Goal: Task Accomplishment & Management: Manage account settings

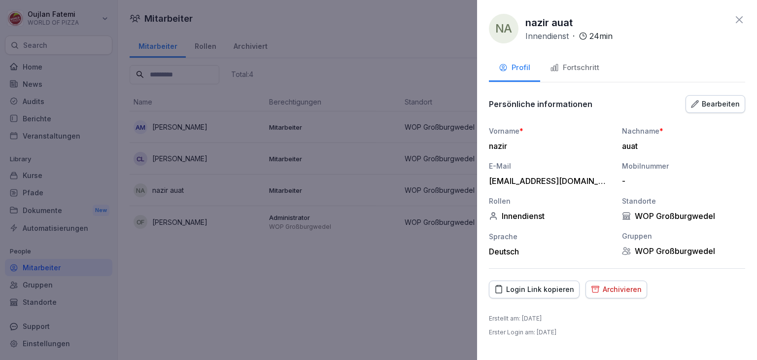
click at [721, 97] on button "Bearbeiten" at bounding box center [716, 104] width 60 height 18
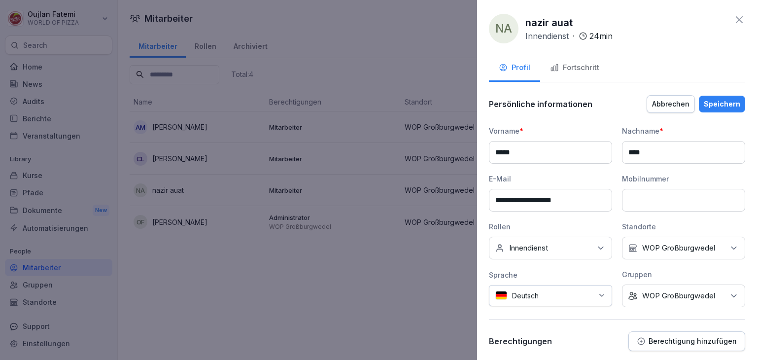
click at [528, 200] on input "**********" at bounding box center [550, 200] width 123 height 23
type input "**********"
click at [719, 99] on div "Speichern" at bounding box center [722, 104] width 36 height 11
click at [720, 101] on div "Speichern" at bounding box center [722, 104] width 36 height 11
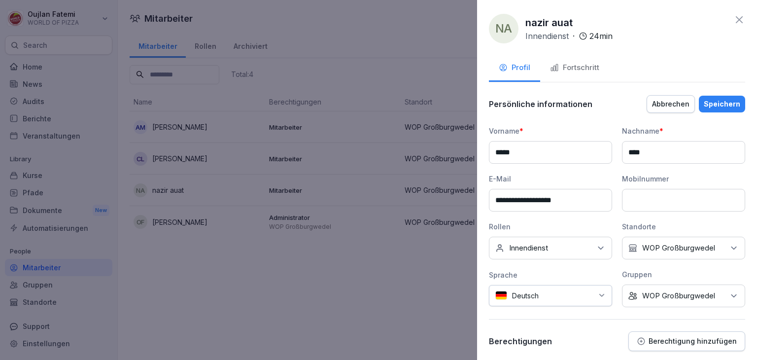
click at [718, 104] on div "Speichern" at bounding box center [722, 104] width 36 height 11
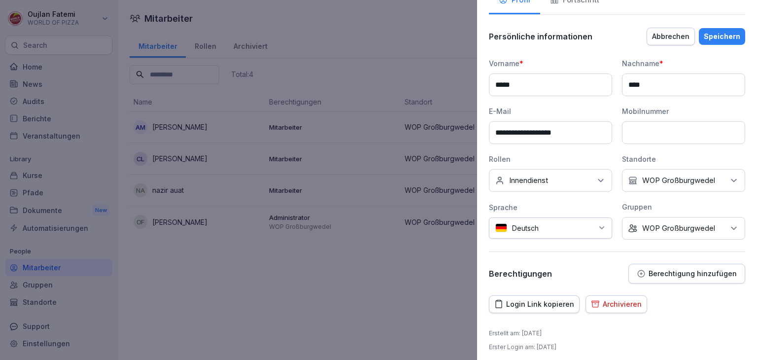
scroll to position [71, 0]
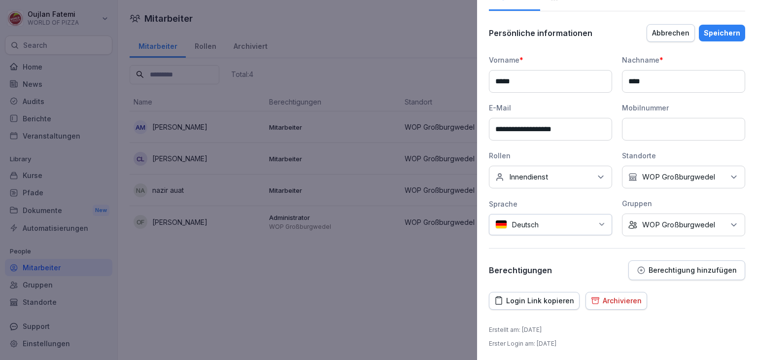
click at [722, 34] on div "Speichern" at bounding box center [722, 33] width 36 height 11
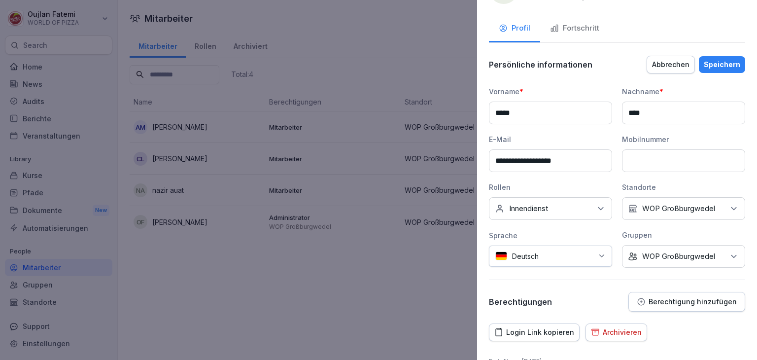
scroll to position [38, 0]
click at [725, 63] on div "Speichern" at bounding box center [722, 65] width 36 height 11
click at [723, 60] on div "Speichern" at bounding box center [722, 65] width 36 height 11
click at [710, 59] on button "Speichern" at bounding box center [722, 65] width 46 height 17
click at [702, 57] on button "Speichern" at bounding box center [722, 65] width 46 height 17
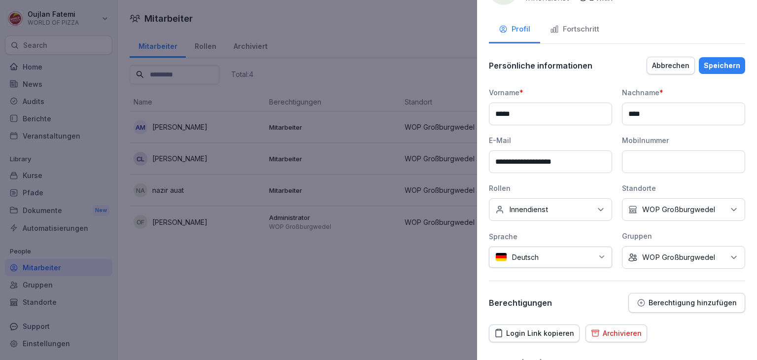
click at [703, 71] on button "Speichern" at bounding box center [722, 65] width 46 height 17
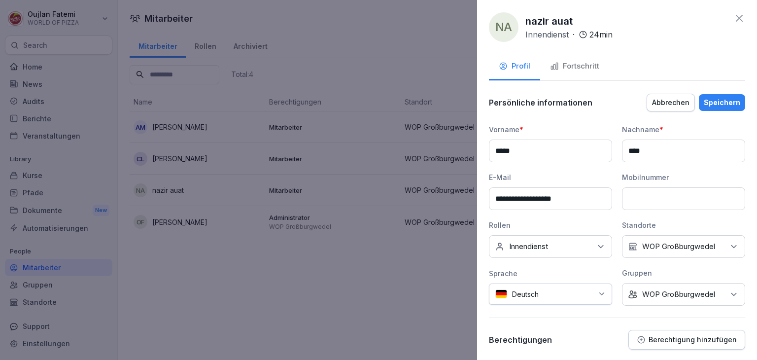
scroll to position [0, 0]
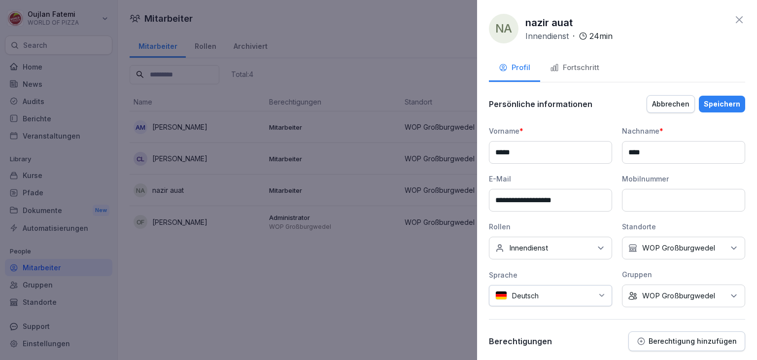
click at [714, 103] on div "Speichern" at bounding box center [722, 104] width 36 height 11
click at [741, 22] on div "**********" at bounding box center [617, 180] width 280 height 360
click at [733, 20] on icon at bounding box center [739, 20] width 12 height 12
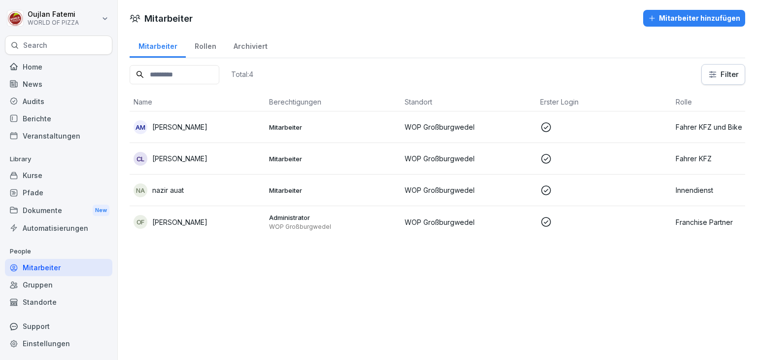
click at [287, 182] on td "Mitarbeiter" at bounding box center [333, 190] width 136 height 32
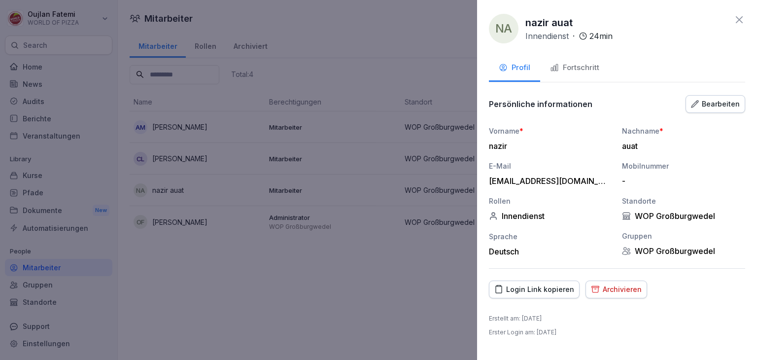
click at [731, 103] on div "Bearbeiten" at bounding box center [715, 104] width 49 height 11
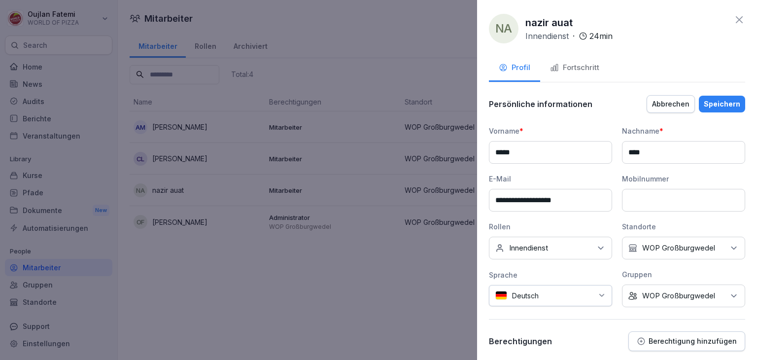
click at [526, 198] on input "**********" at bounding box center [550, 200] width 123 height 23
type input "**********"
click at [699, 96] on button "Speichern" at bounding box center [722, 104] width 46 height 17
click at [708, 97] on button "Speichern" at bounding box center [722, 104] width 46 height 17
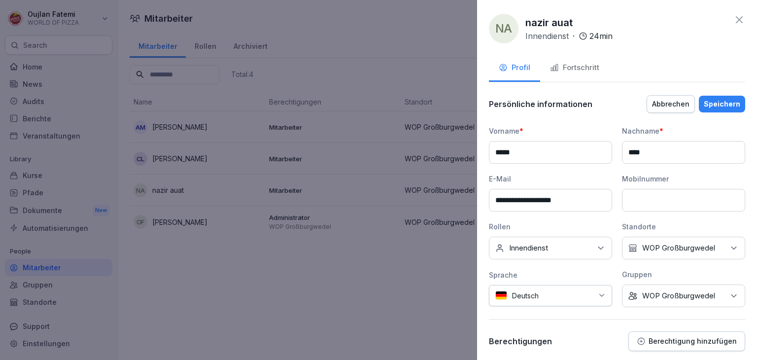
click at [715, 103] on div "Speichern" at bounding box center [722, 104] width 36 height 11
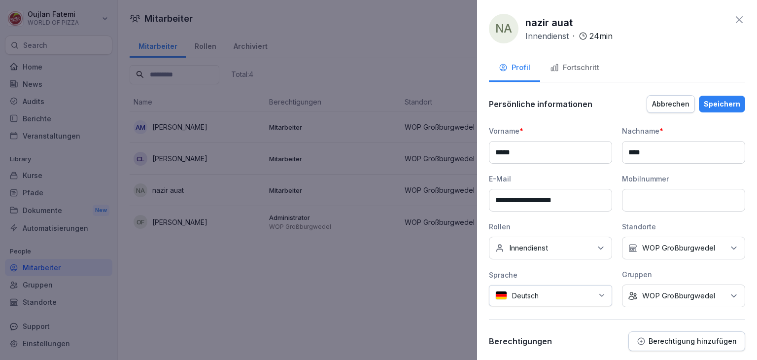
click at [715, 103] on div "Speichern" at bounding box center [722, 104] width 36 height 11
drag, startPoint x: 722, startPoint y: 60, endPoint x: 724, endPoint y: 54, distance: 6.2
click at [724, 54] on div "**********" at bounding box center [617, 180] width 280 height 360
click at [725, 53] on div "**********" at bounding box center [617, 180] width 280 height 360
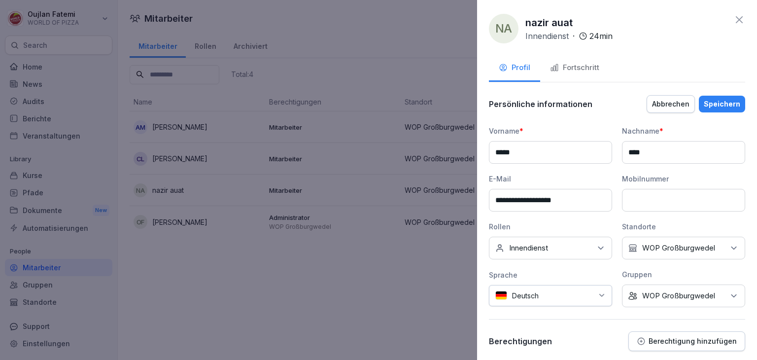
click at [733, 22] on icon at bounding box center [739, 20] width 12 height 12
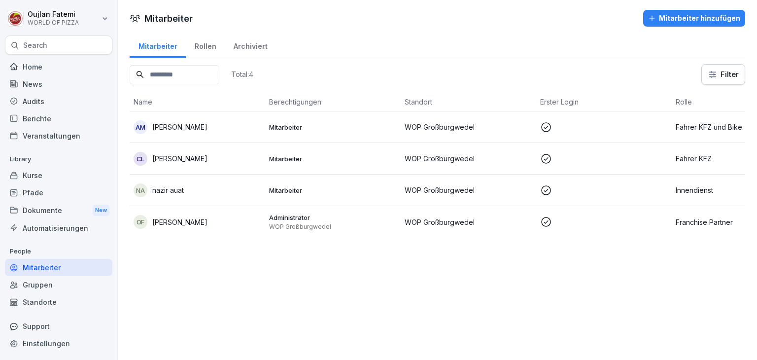
click at [338, 174] on td "Mitarbeiter" at bounding box center [333, 190] width 136 height 32
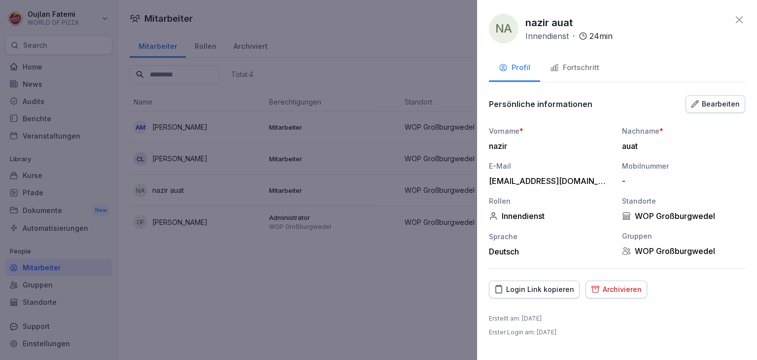
click at [703, 93] on div "na nazir auat Innendienst · 24 min Profil Fortschritt Persönliche informationen…" at bounding box center [617, 180] width 280 height 360
click at [699, 107] on icon "button" at bounding box center [695, 104] width 8 height 8
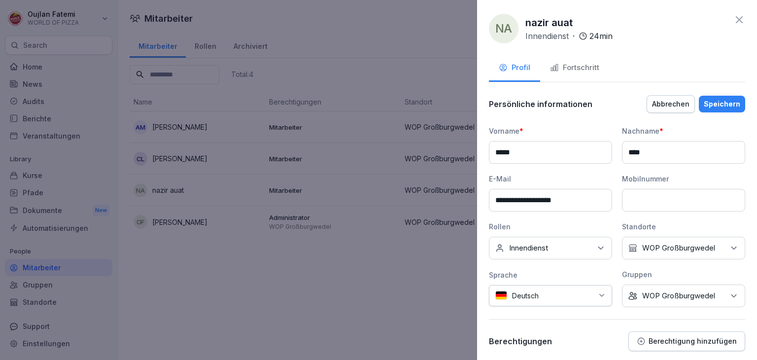
click at [688, 105] on button "Abbrechen" at bounding box center [671, 104] width 48 height 18
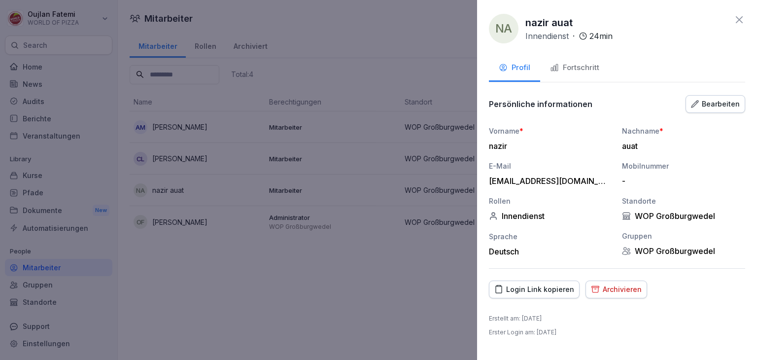
click at [567, 156] on div "Vorname * nazir Nachname * auat E-Mail nazirauta@gmail.com Mobilnummer - Rollen…" at bounding box center [617, 191] width 256 height 131
click at [576, 68] on div "Fortschritt" at bounding box center [574, 67] width 49 height 11
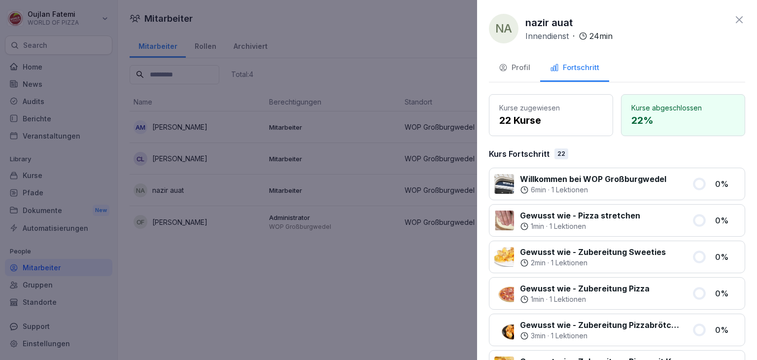
click at [736, 22] on icon at bounding box center [739, 19] width 7 height 7
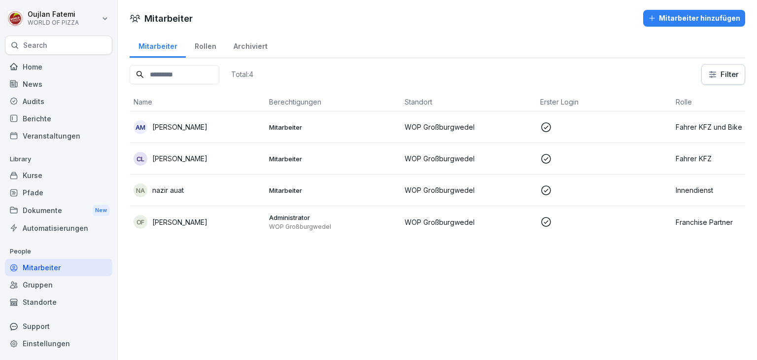
click at [326, 186] on p "Mitarbeiter" at bounding box center [333, 190] width 128 height 9
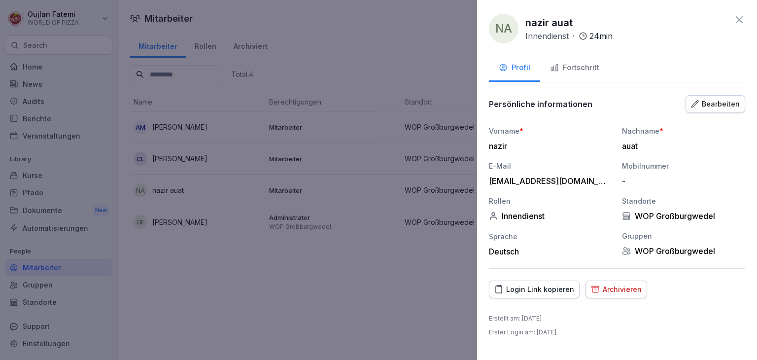
click at [615, 287] on div "Archivieren" at bounding box center [616, 289] width 51 height 11
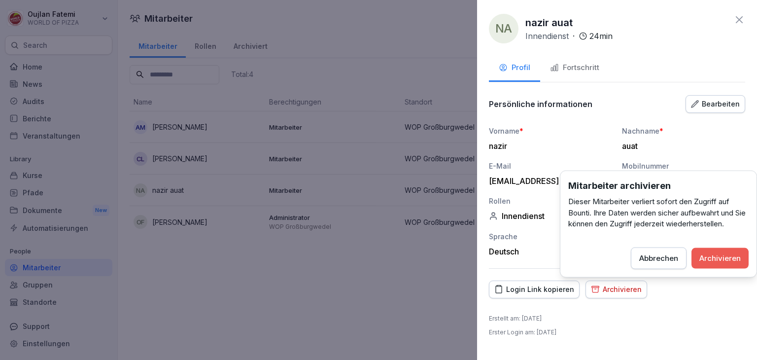
click at [719, 259] on div "Archivieren" at bounding box center [719, 257] width 41 height 11
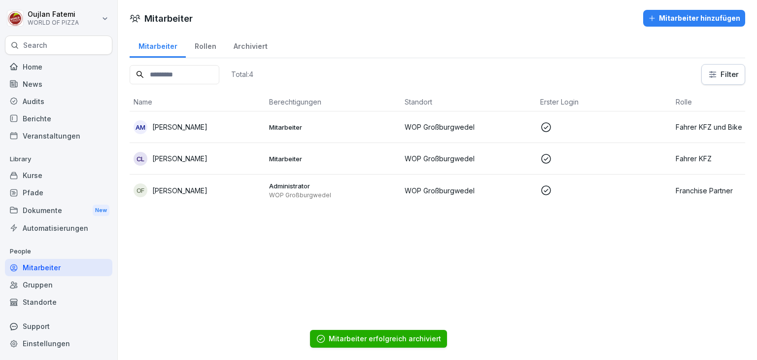
click at [251, 43] on div "Archiviert" at bounding box center [250, 45] width 51 height 25
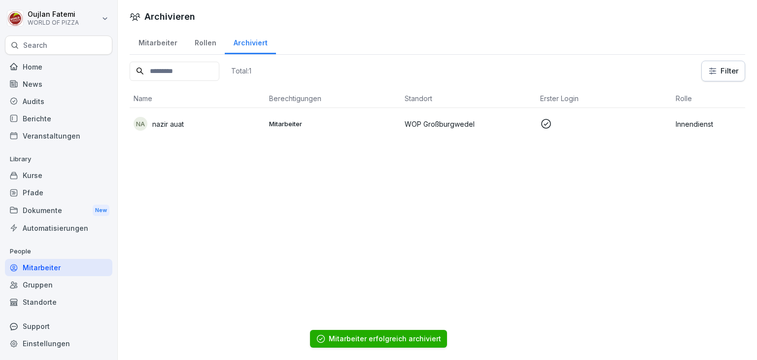
click at [281, 120] on p "Mitarbeiter" at bounding box center [333, 123] width 128 height 9
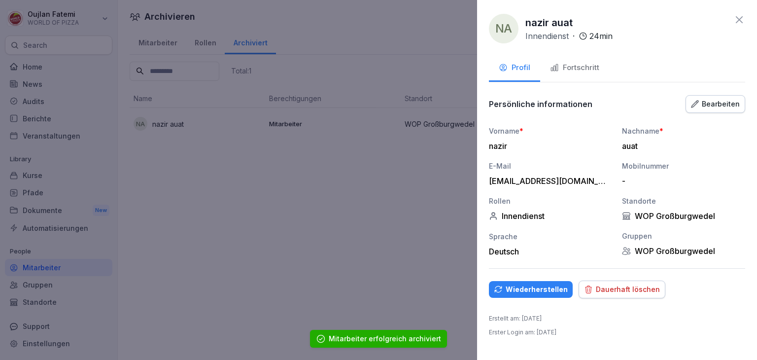
click at [613, 286] on div "Dauerhaft löschen" at bounding box center [622, 289] width 76 height 11
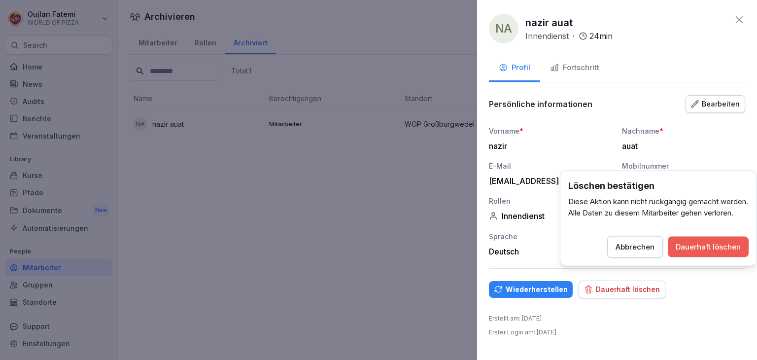
click at [693, 252] on div "Dauerhaft löschen" at bounding box center [708, 246] width 65 height 11
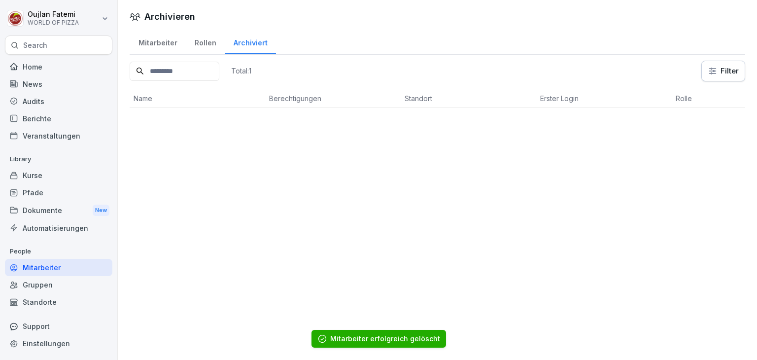
click at [151, 40] on div "Mitarbeiter" at bounding box center [158, 41] width 56 height 25
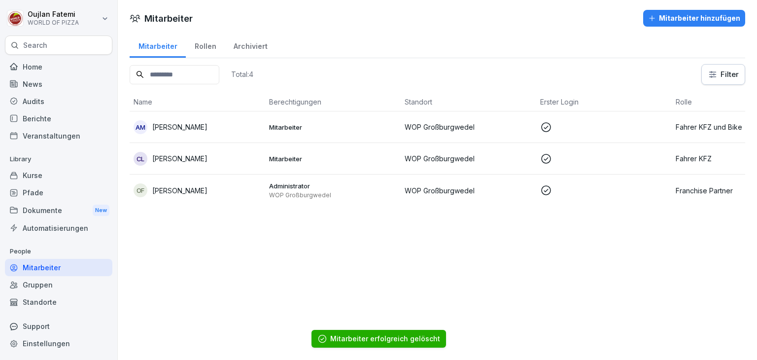
click at [643, 15] on button "Mitarbeiter hinzufügen" at bounding box center [694, 18] width 102 height 17
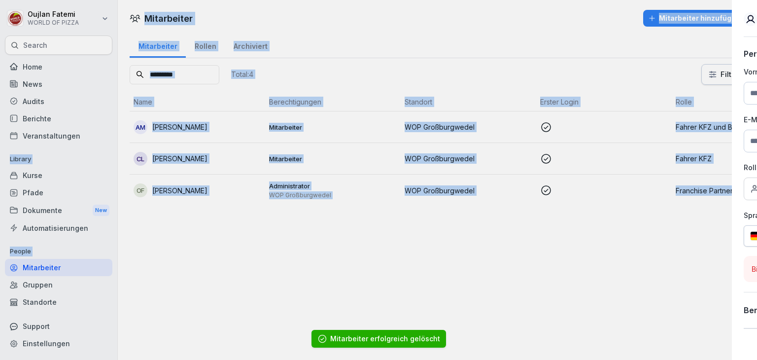
click at [643, 15] on body "Oujlan Fatemi WORLD OF PIZZA Search Home News Audits Berichte Veranstaltungen L…" at bounding box center [378, 180] width 757 height 360
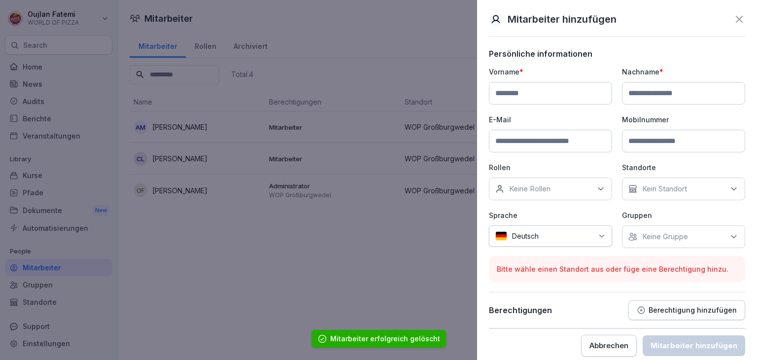
click at [531, 81] on div "Vorname *" at bounding box center [550, 86] width 123 height 38
click at [532, 84] on input at bounding box center [550, 93] width 123 height 23
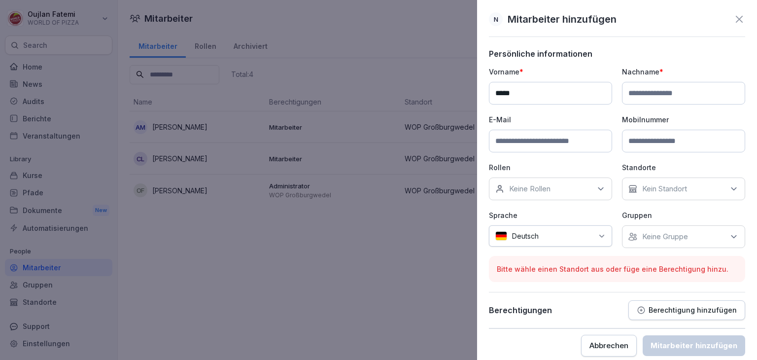
type input "*****"
click at [650, 99] on input at bounding box center [683, 93] width 123 height 23
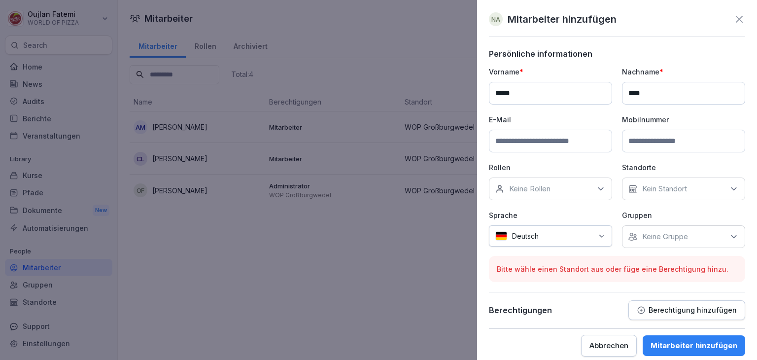
type input "****"
click at [548, 134] on input at bounding box center [550, 141] width 123 height 23
type input "**********"
click at [598, 179] on div "Keine Rollen" at bounding box center [550, 188] width 123 height 23
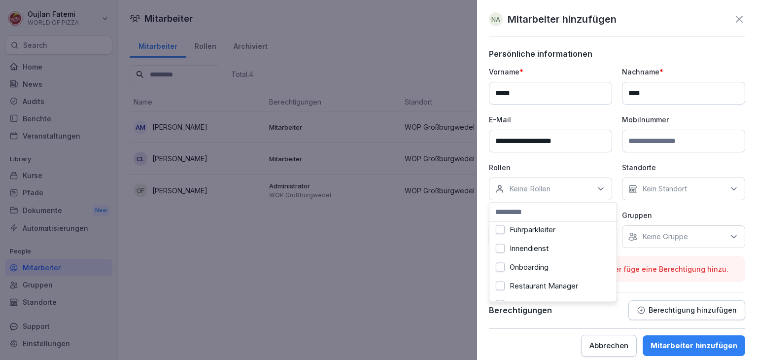
scroll to position [122, 0]
click at [578, 259] on div "Innendienst" at bounding box center [553, 261] width 122 height 19
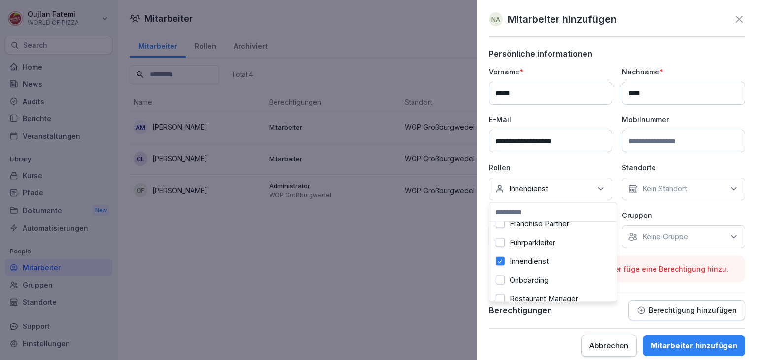
scroll to position [175, 0]
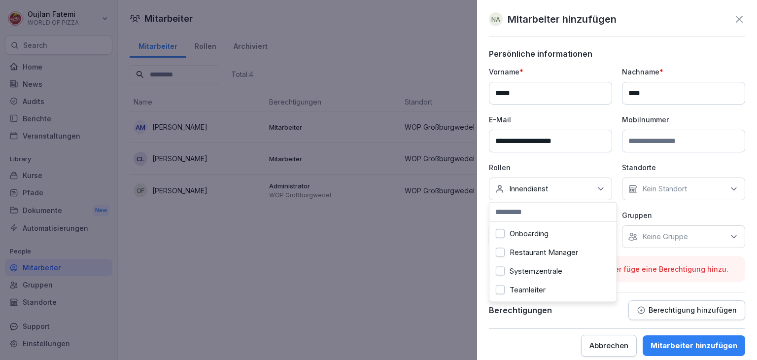
click at [564, 287] on div "Teamleiter" at bounding box center [553, 289] width 122 height 19
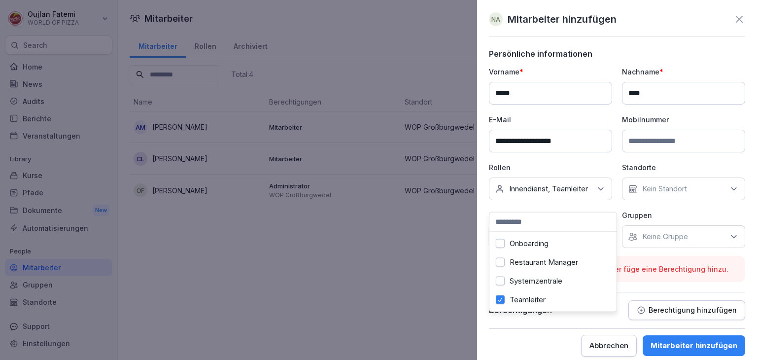
click at [655, 212] on div "**********" at bounding box center [617, 157] width 256 height 181
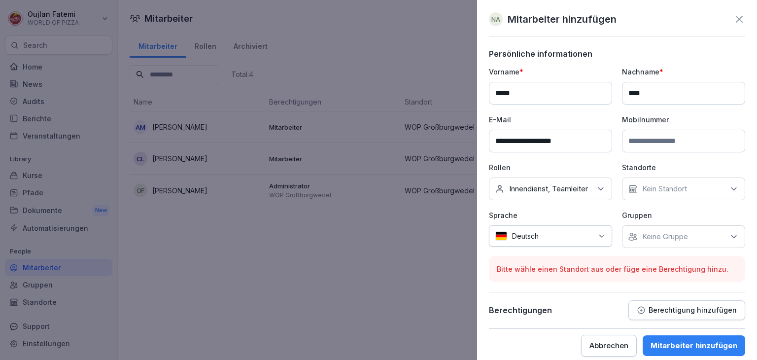
click at [683, 186] on p "Kein Standort" at bounding box center [664, 189] width 45 height 10
click at [680, 240] on div "WOP Großburgwedel" at bounding box center [682, 233] width 122 height 19
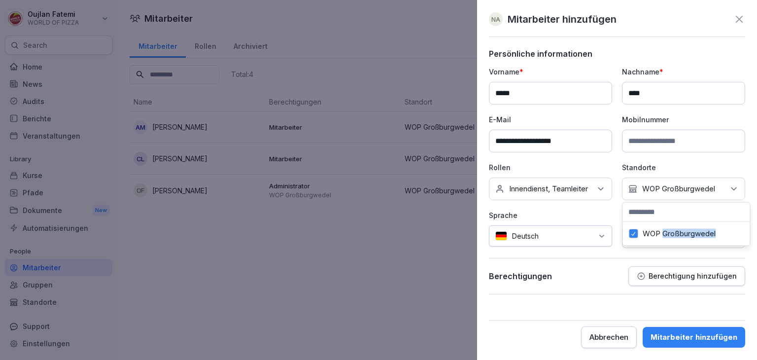
click at [680, 240] on div "WOP Großburgwedel" at bounding box center [686, 233] width 122 height 19
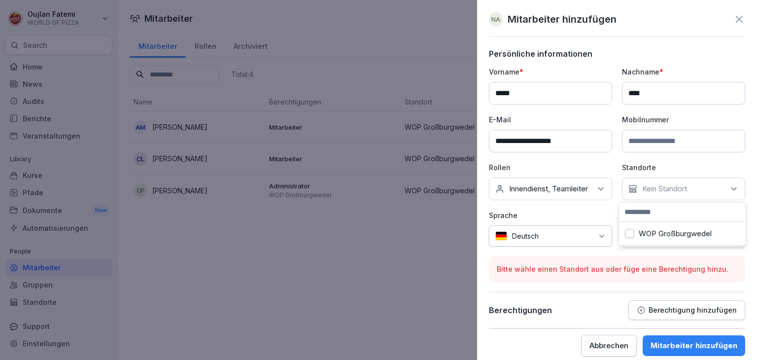
click at [661, 235] on label "WOP Großburgwedel" at bounding box center [675, 233] width 73 height 9
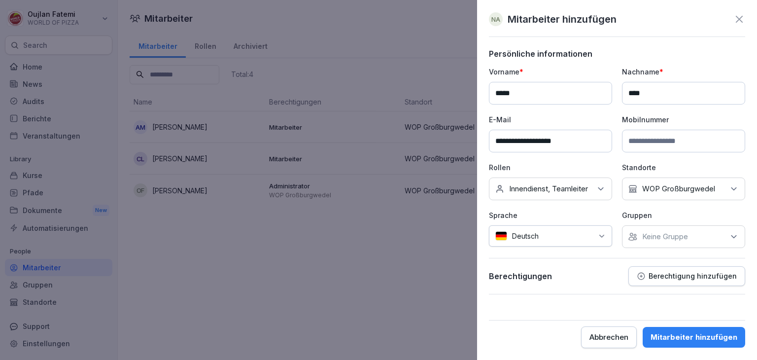
click at [593, 212] on p "Sprache" at bounding box center [550, 215] width 123 height 10
click at [674, 241] on div "Keine Gruppe" at bounding box center [683, 236] width 123 height 23
click at [664, 282] on label "WOP Großburgwedel" at bounding box center [679, 280] width 73 height 9
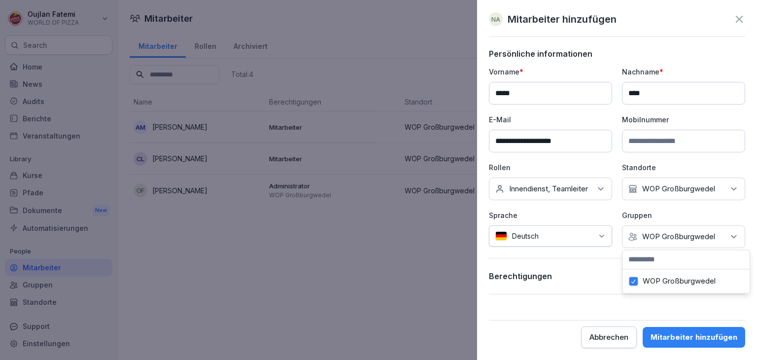
click at [582, 256] on div "**********" at bounding box center [617, 171] width 256 height 245
click at [662, 332] on div "Mitarbeiter hinzufügen" at bounding box center [694, 337] width 87 height 11
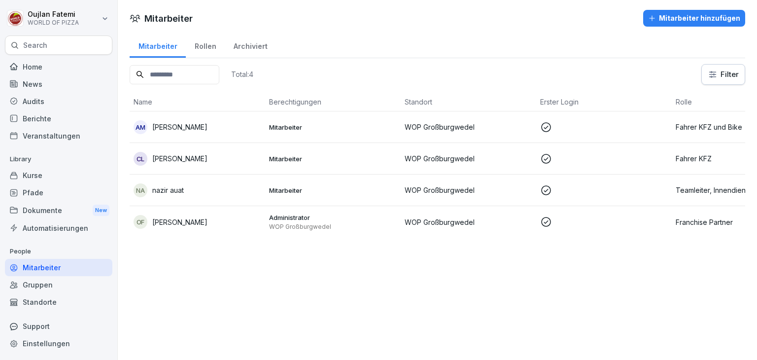
click at [453, 181] on td "WOP Großburgwedel" at bounding box center [469, 190] width 136 height 32
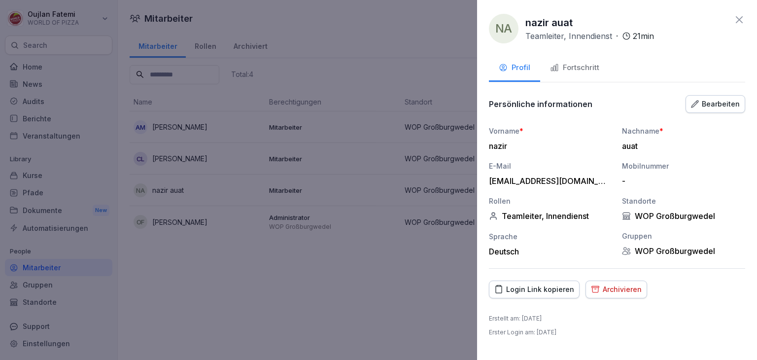
click at [581, 73] on div "Fortschritt" at bounding box center [574, 67] width 49 height 11
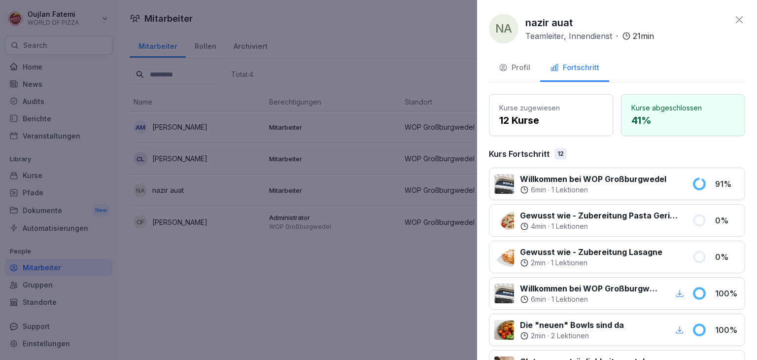
click at [524, 74] on button "Profil" at bounding box center [514, 68] width 51 height 27
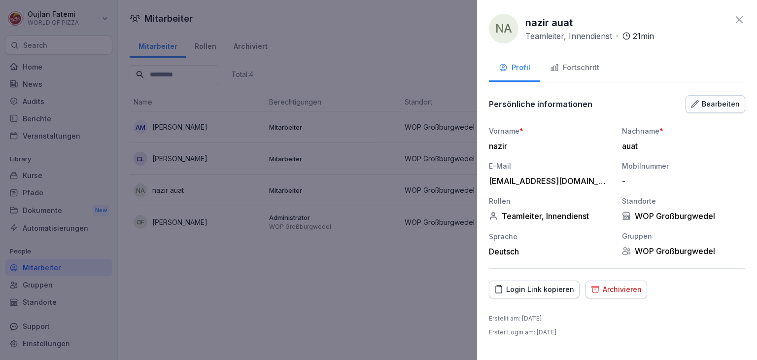
click at [568, 68] on div "Fortschritt" at bounding box center [574, 67] width 49 height 11
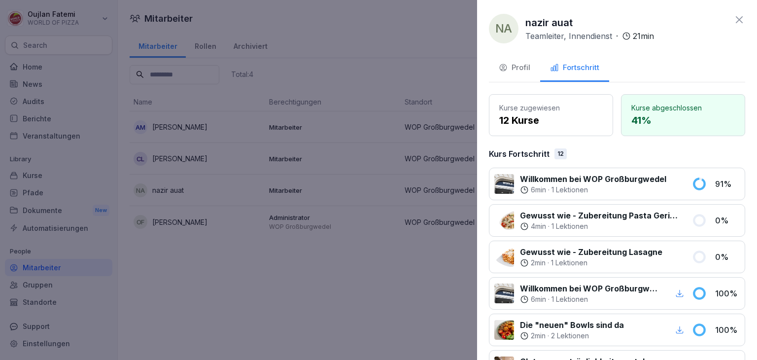
click at [733, 22] on icon at bounding box center [739, 20] width 12 height 12
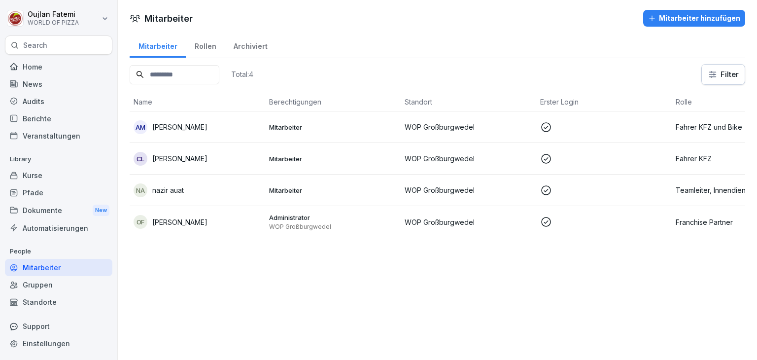
click at [254, 197] on td "na nazir auat" at bounding box center [198, 190] width 136 height 32
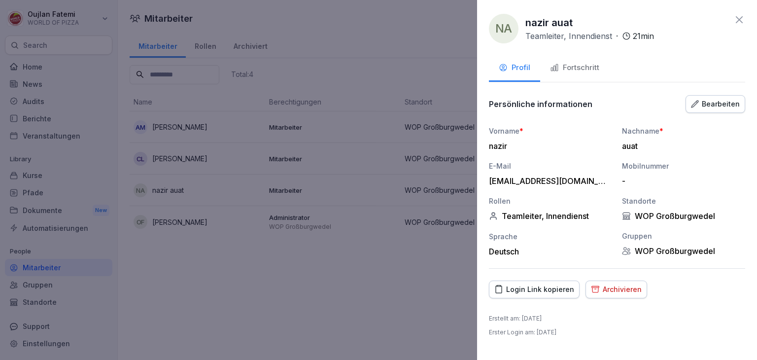
click at [565, 60] on button "Fortschritt" at bounding box center [574, 68] width 69 height 27
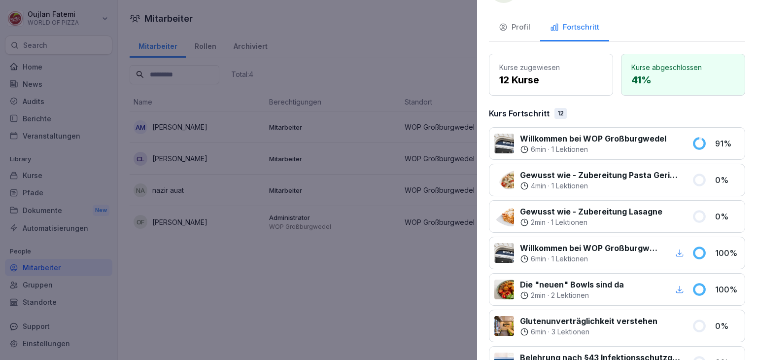
scroll to position [39, 0]
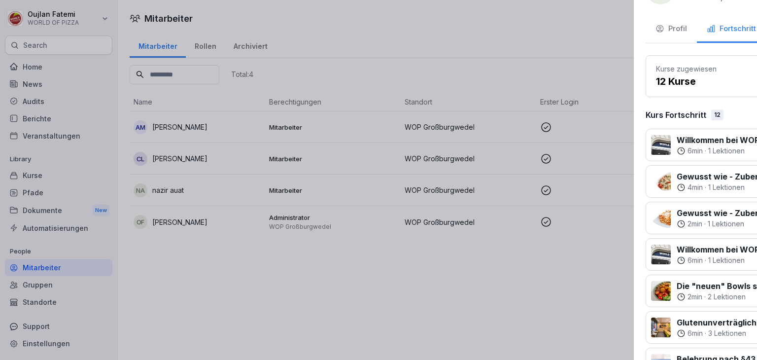
click at [365, 194] on div at bounding box center [378, 180] width 757 height 360
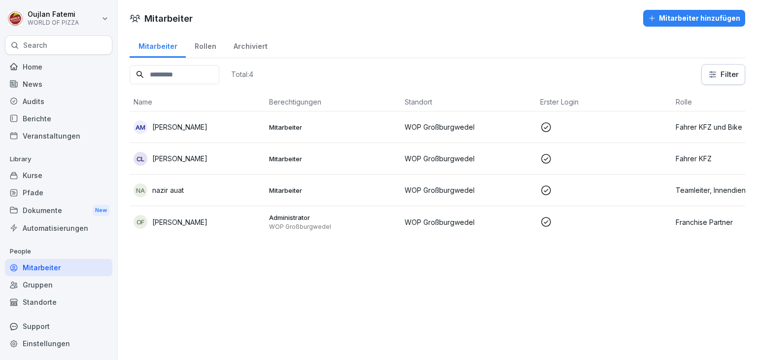
click at [257, 186] on div "na nazir auat" at bounding box center [198, 190] width 128 height 14
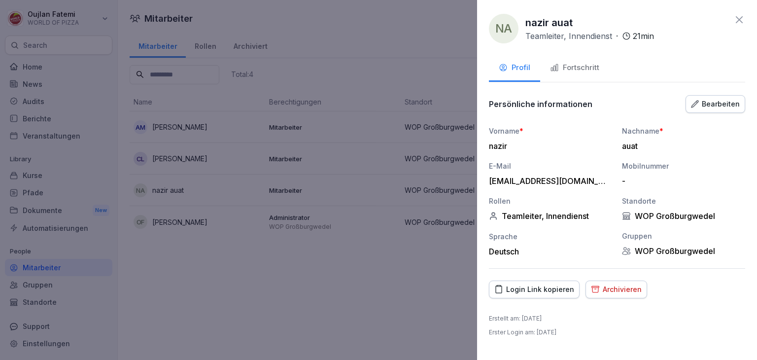
click at [564, 69] on div "Fortschritt" at bounding box center [574, 67] width 49 height 11
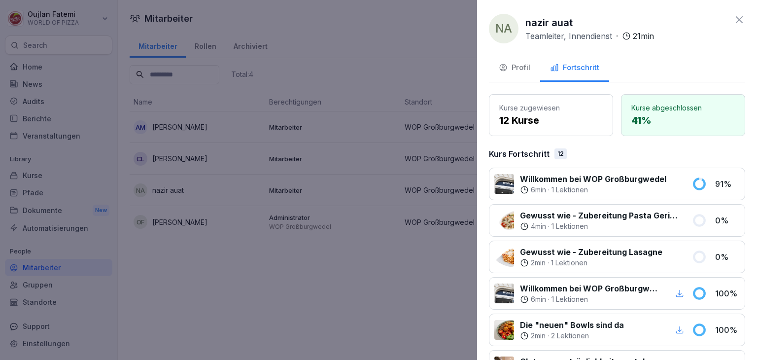
click at [733, 17] on icon at bounding box center [739, 20] width 12 height 12
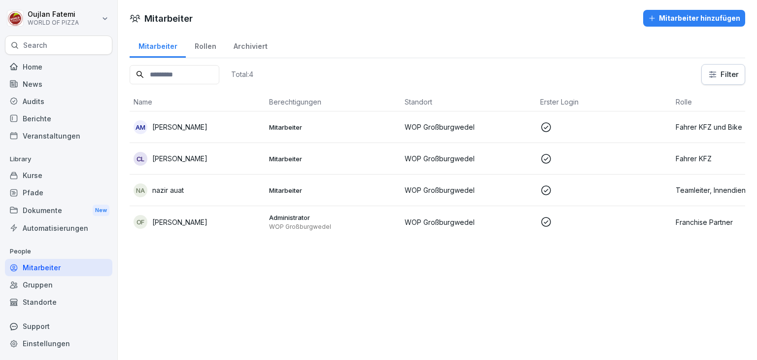
click at [246, 50] on div "Archiviert" at bounding box center [250, 45] width 51 height 25
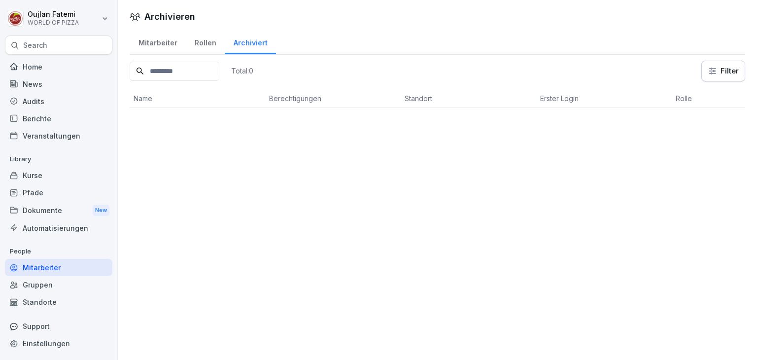
click at [171, 43] on div "Mitarbeiter" at bounding box center [158, 41] width 56 height 25
